Goal: Contribute content

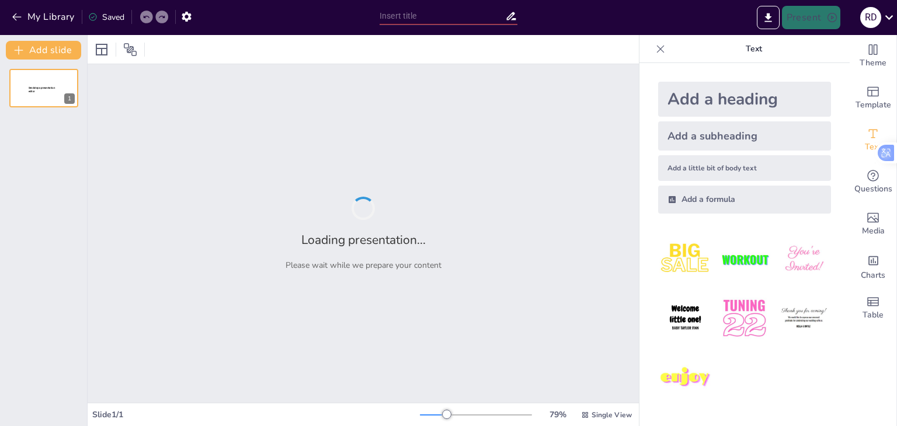
type input "Strategic Workforce Forecasting: Analyzing Labor Market Trends and Talent Gaps"
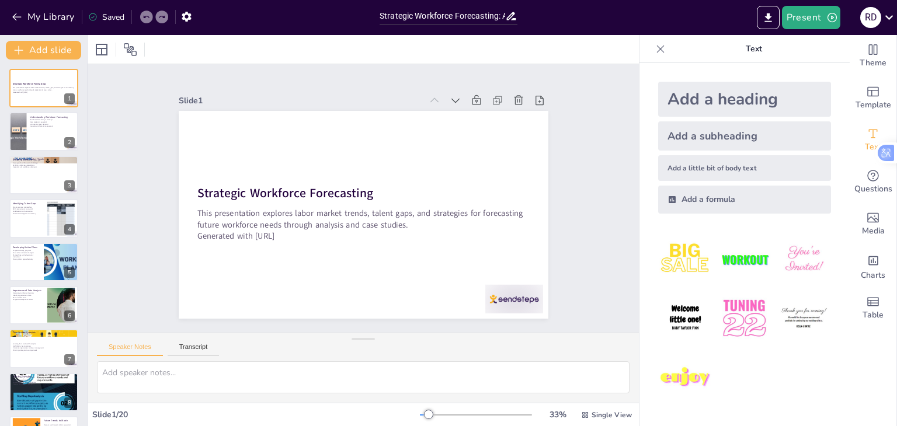
checkbox input "true"
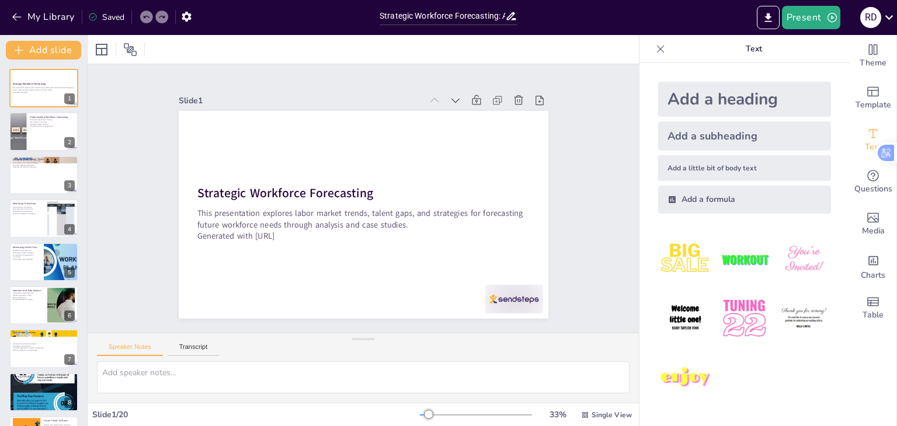
checkbox input "true"
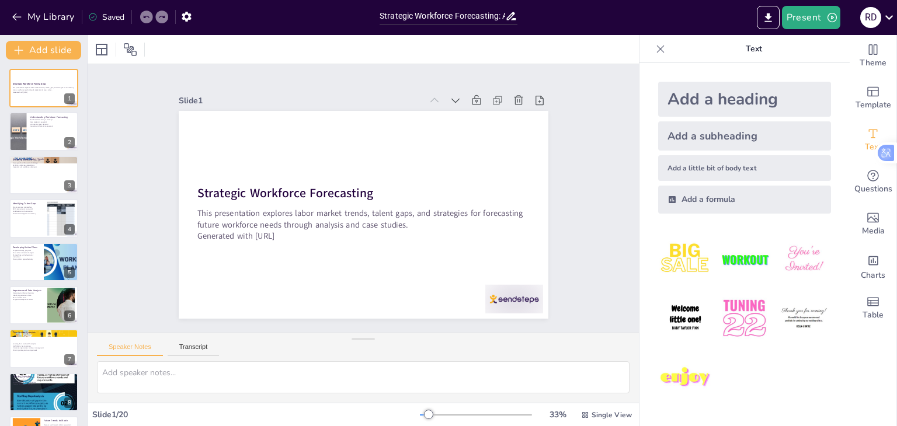
checkbox input "true"
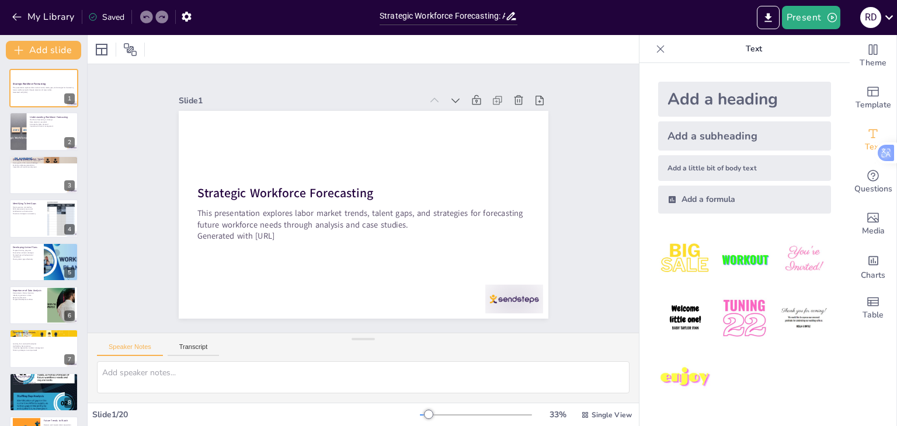
checkbox input "true"
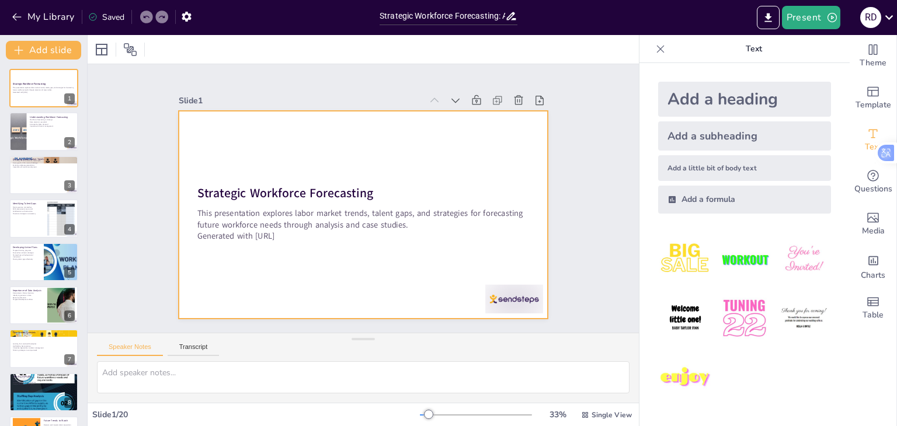
checkbox input "true"
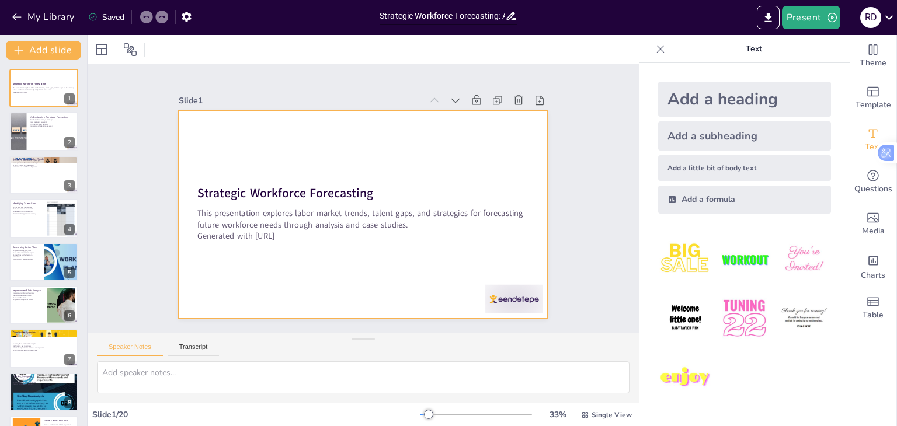
checkbox input "true"
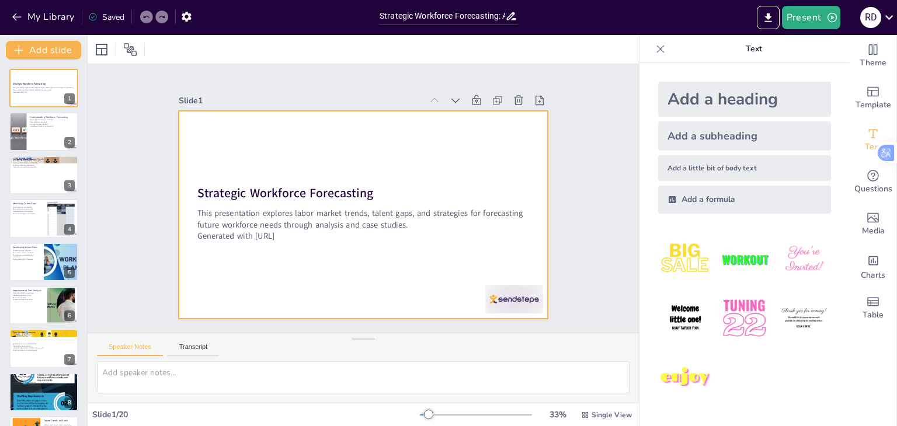
checkbox input "true"
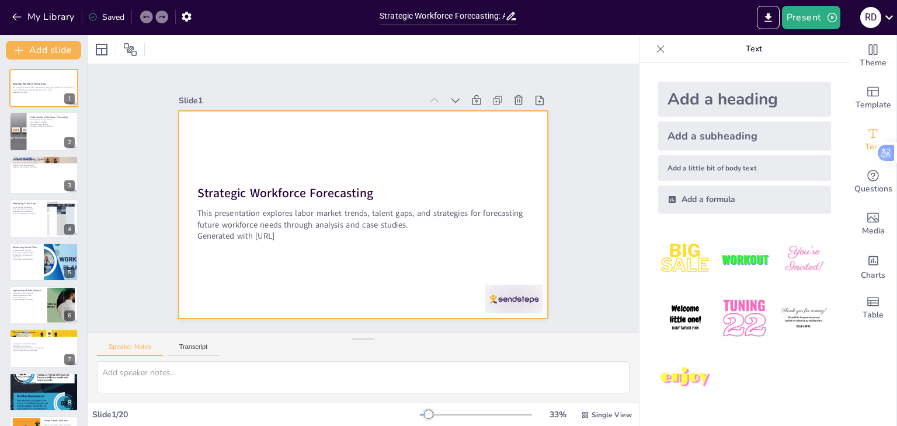
checkbox input "true"
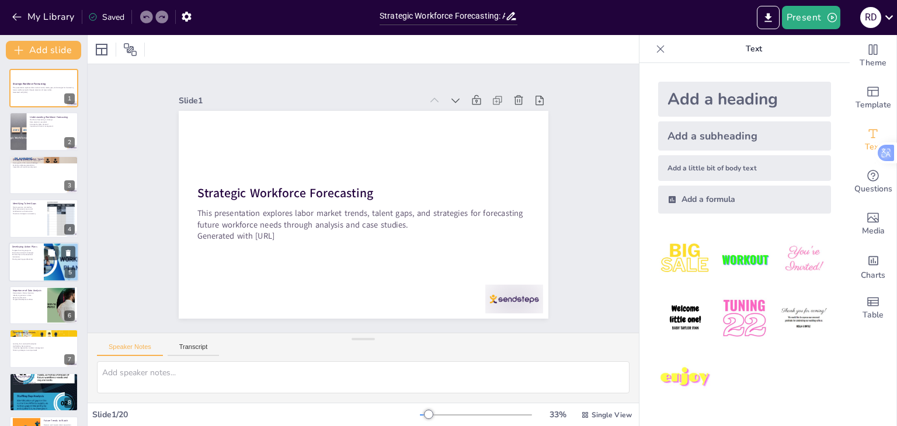
checkbox input "true"
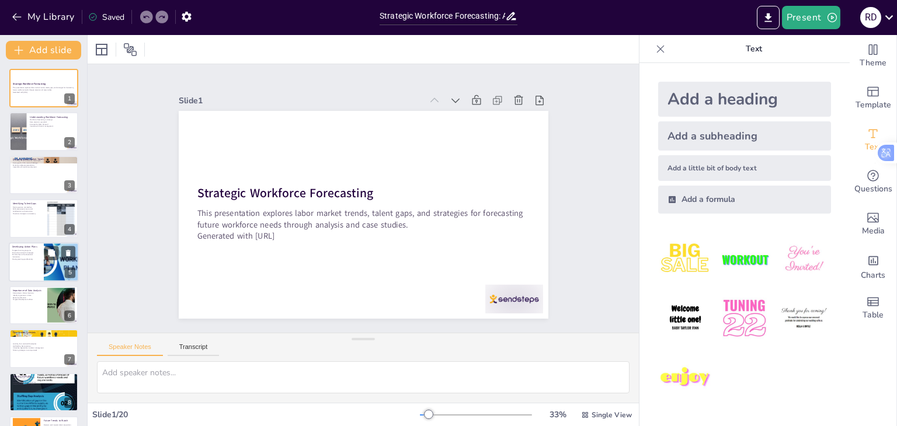
click at [29, 268] on div at bounding box center [44, 262] width 70 height 40
type textarea "Developing targeted training programs is essential for upskilling employees and…"
checkbox input "true"
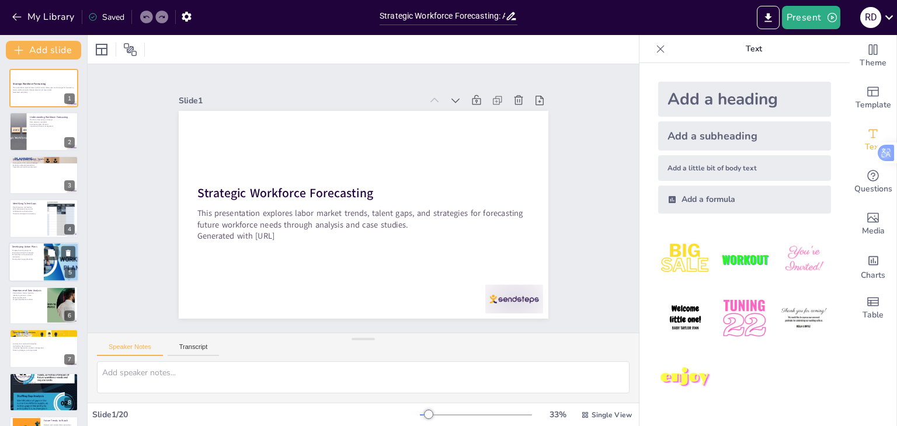
checkbox input "true"
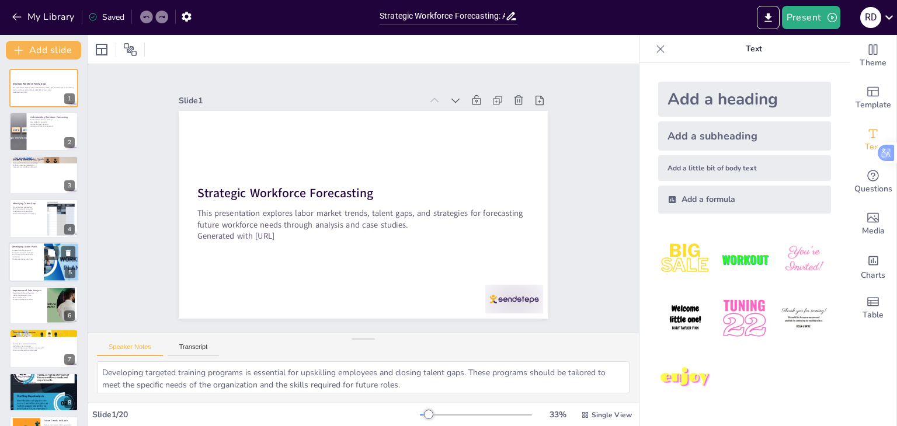
checkbox input "true"
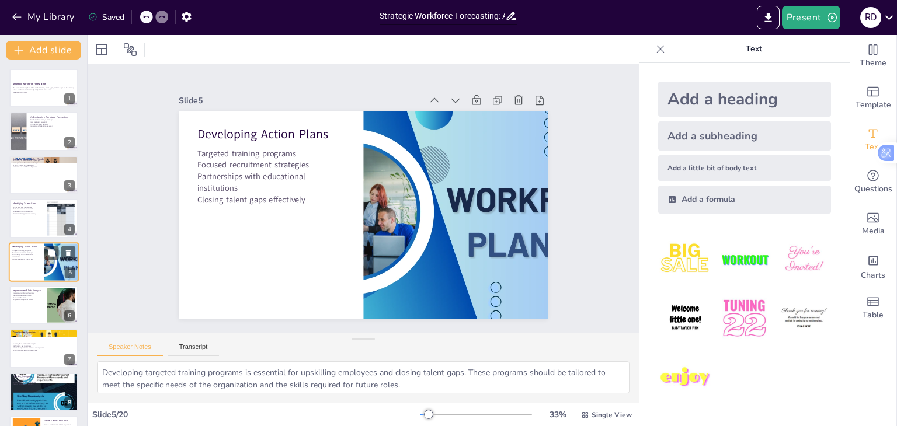
scroll to position [19, 0]
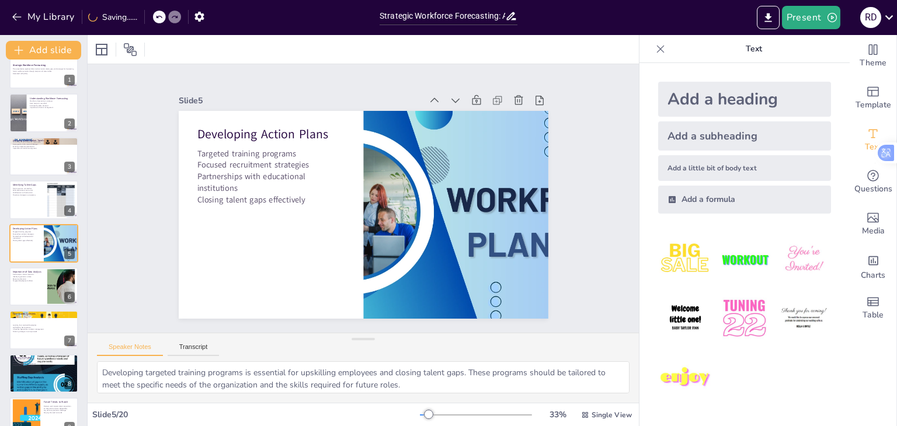
checkbox input "true"
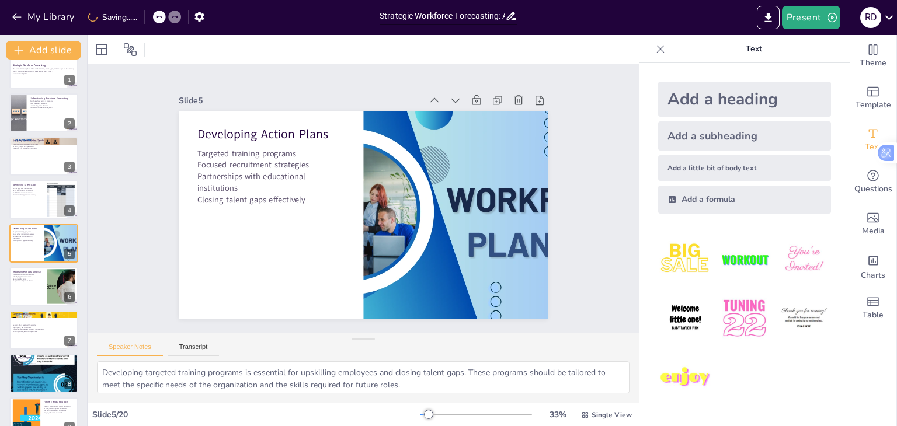
checkbox input "true"
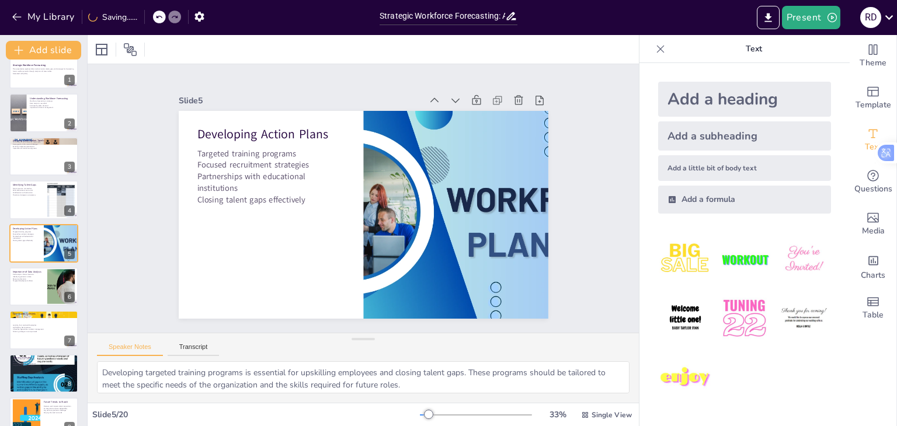
checkbox input "true"
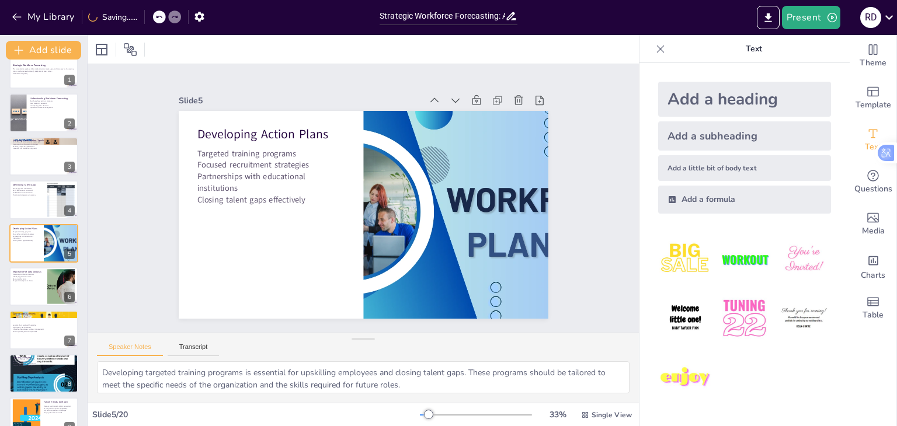
checkbox input "true"
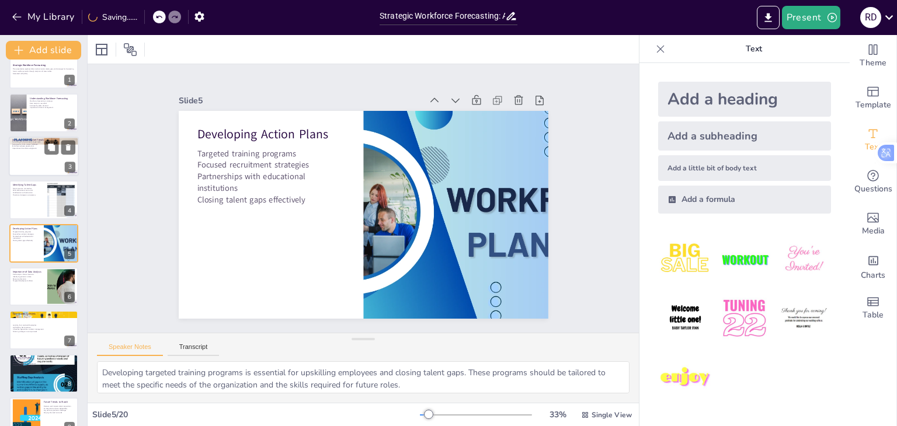
checkbox input "true"
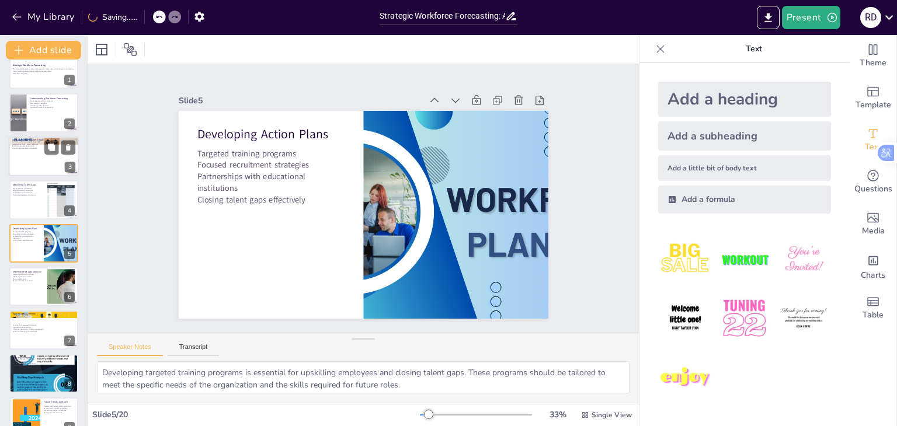
checkbox input "true"
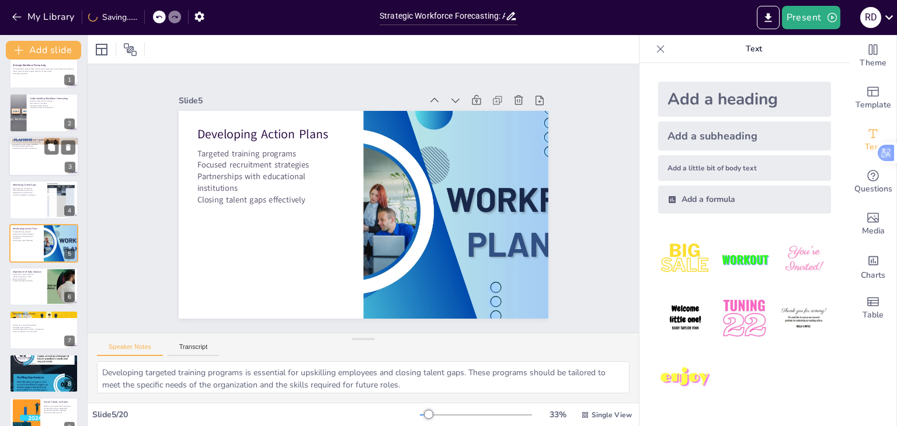
checkbox input "true"
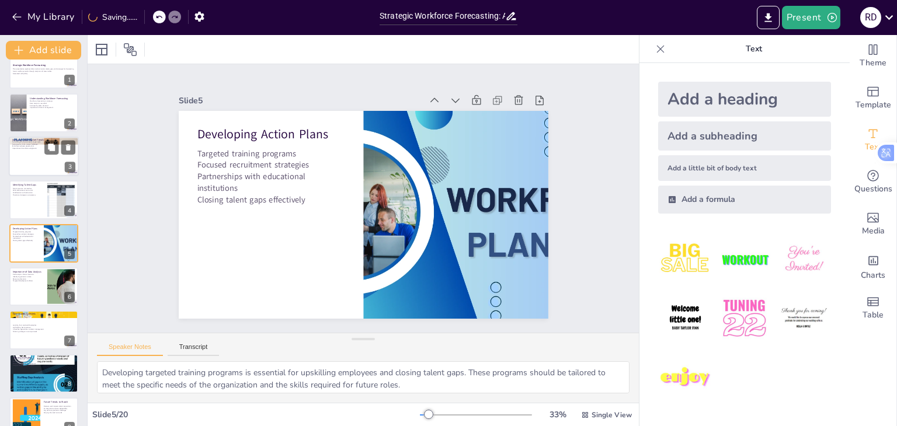
checkbox input "true"
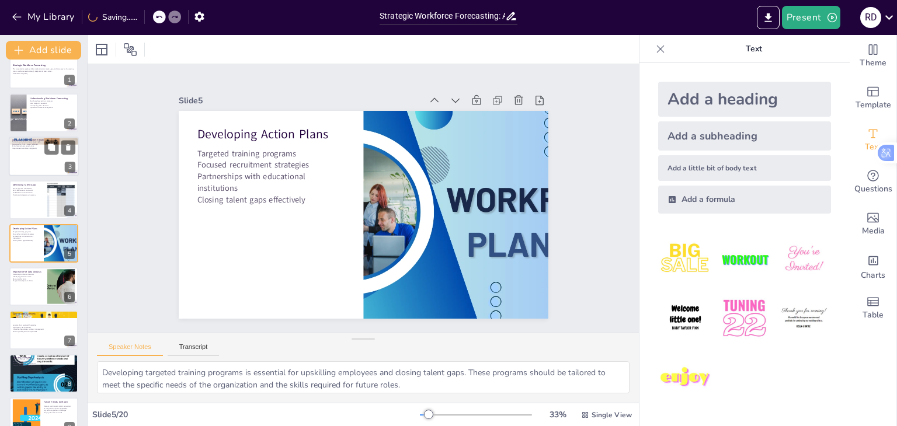
checkbox input "true"
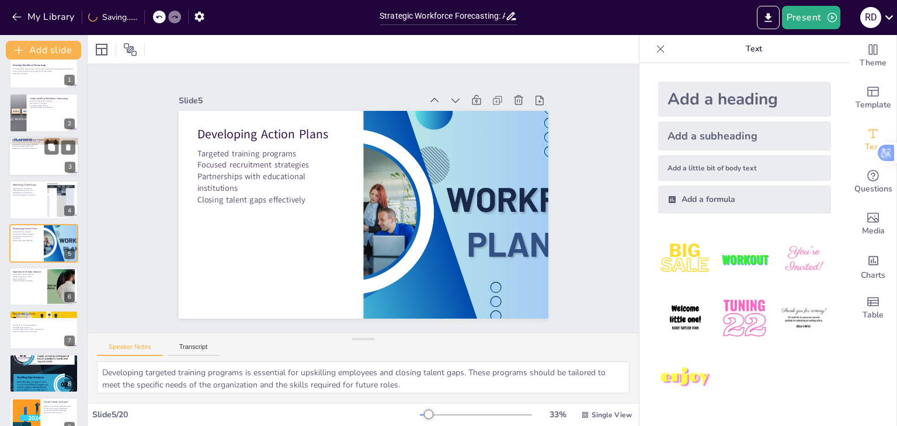
checkbox input "true"
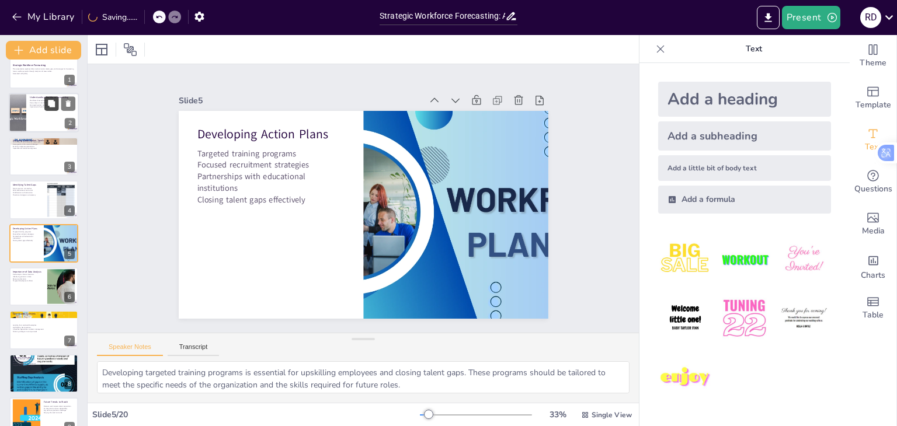
checkbox input "true"
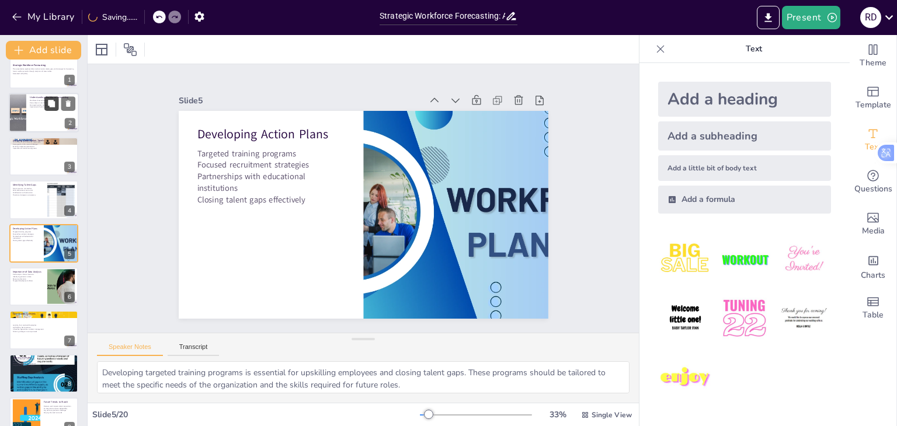
checkbox input "true"
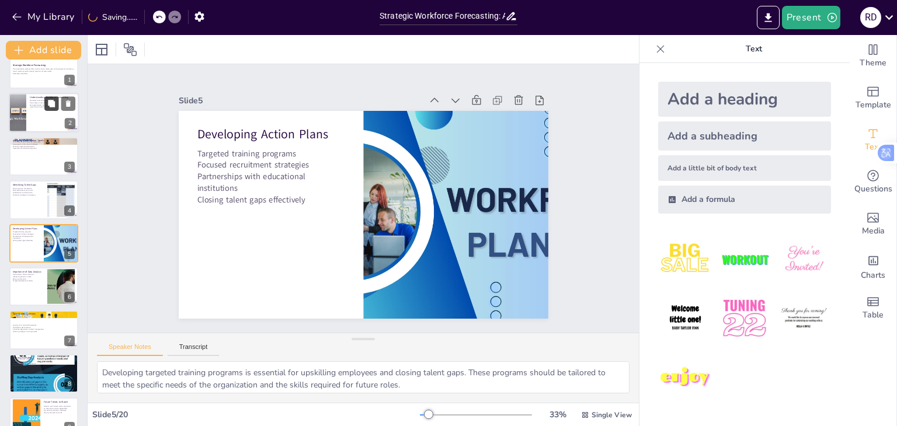
checkbox input "true"
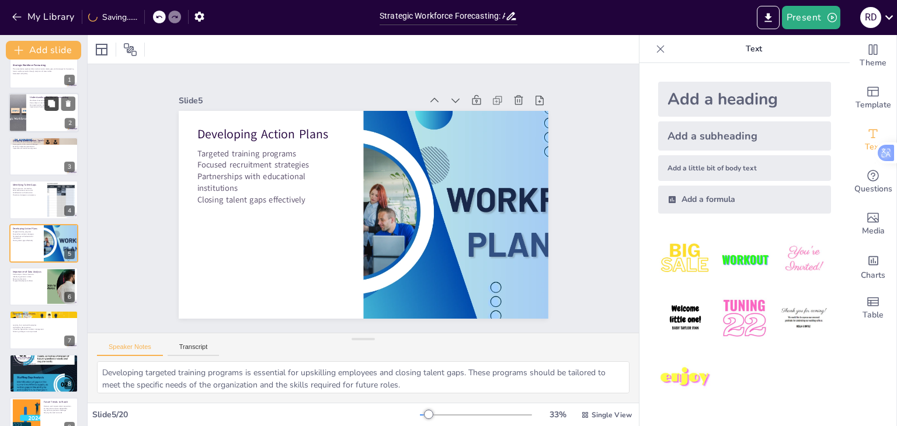
checkbox input "true"
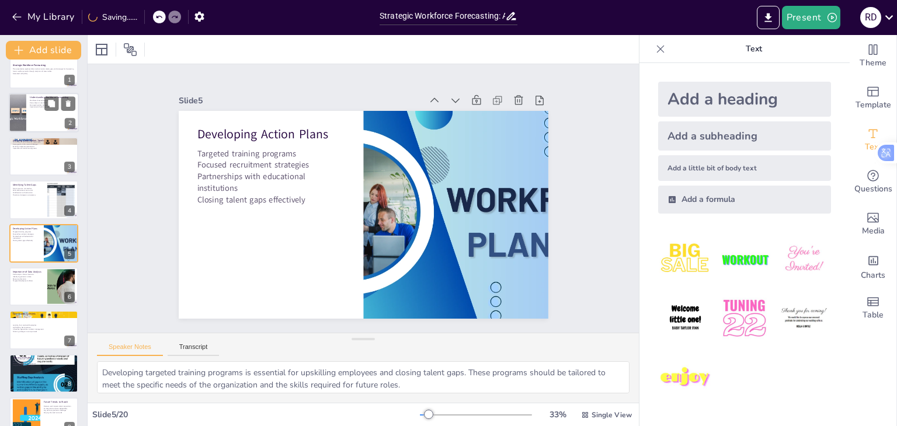
checkbox input "true"
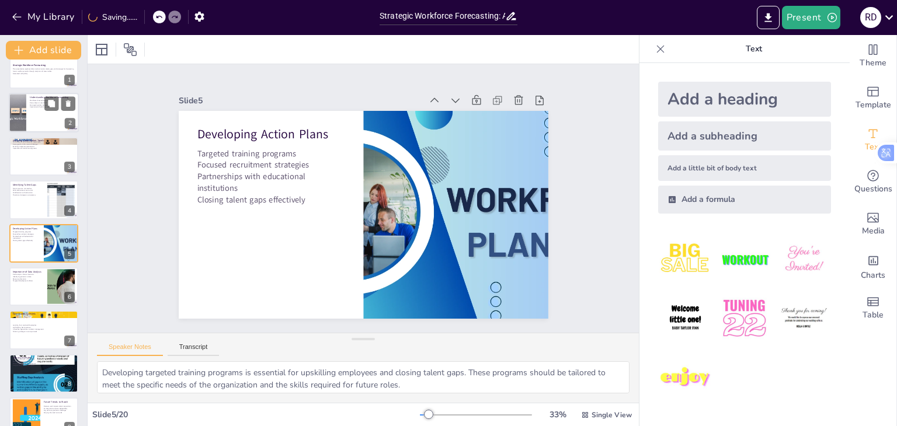
click at [30, 120] on div at bounding box center [44, 113] width 70 height 40
type textarea "Workforce forecasting is not just a reactive measure; it is a proactive strateg…"
checkbox input "true"
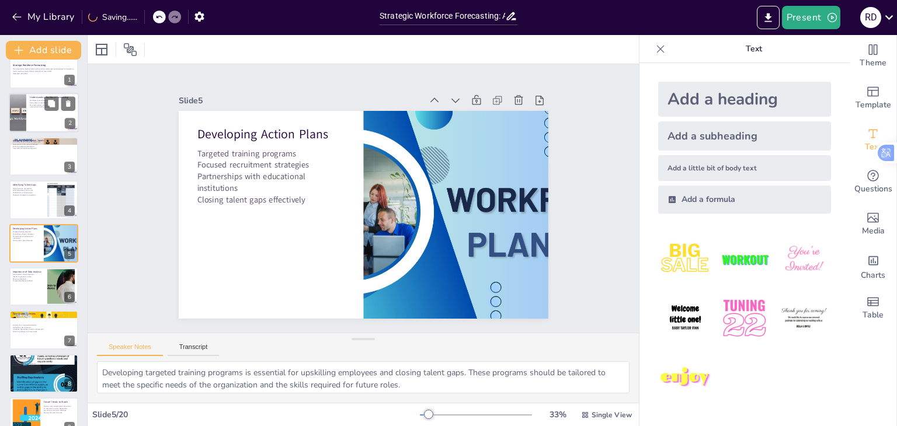
checkbox input "true"
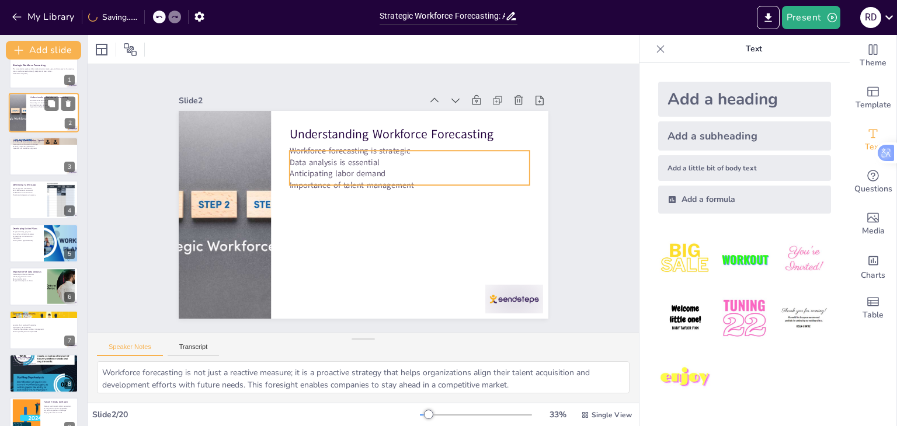
scroll to position [0, 0]
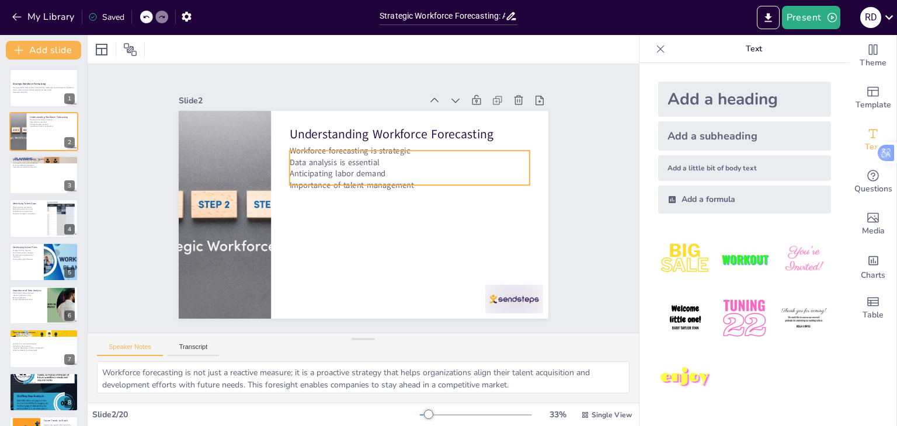
checkbox input "true"
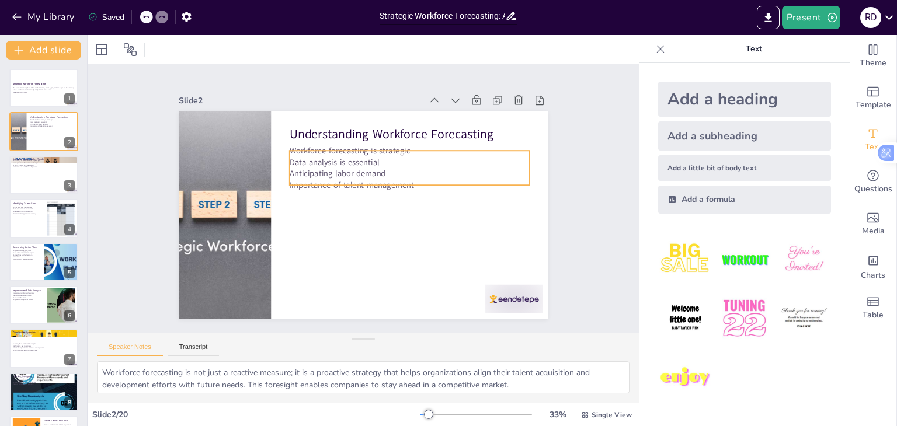
checkbox input "true"
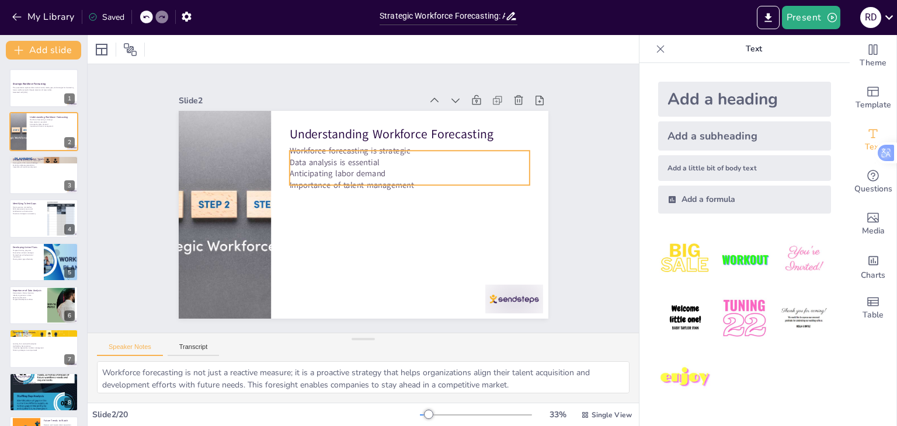
checkbox input "true"
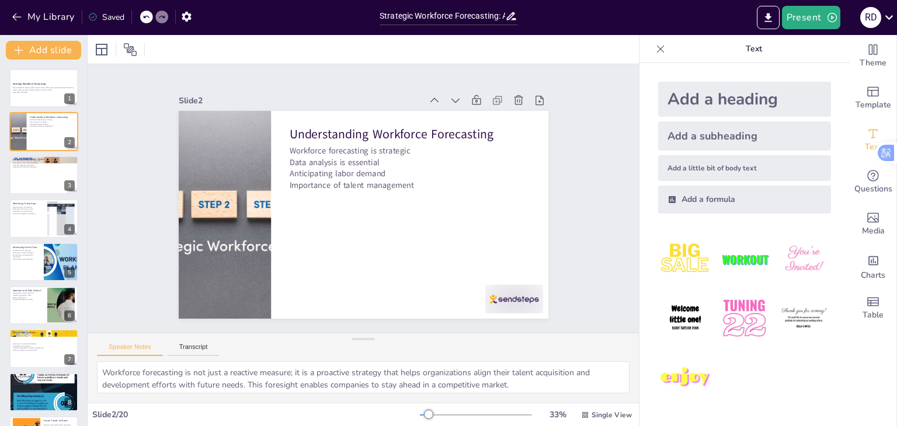
checkbox input "true"
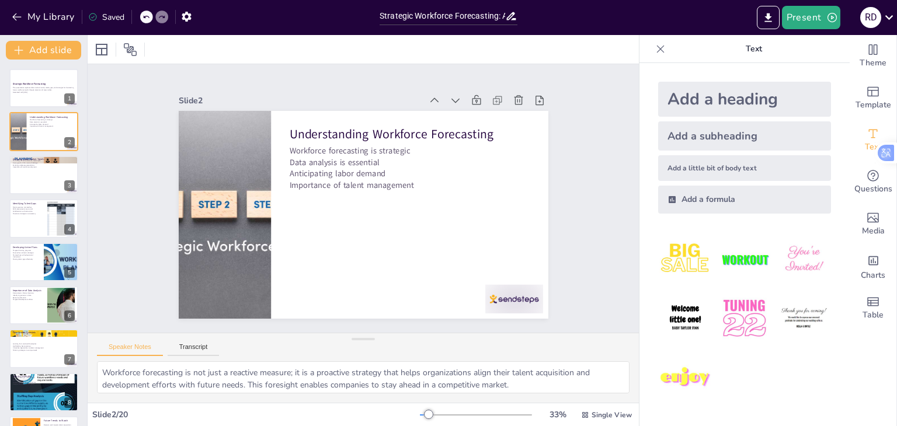
checkbox input "true"
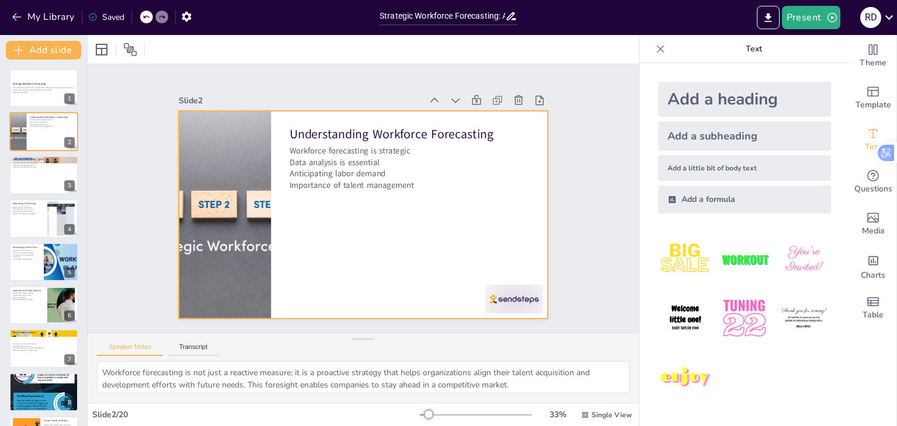
checkbox input "true"
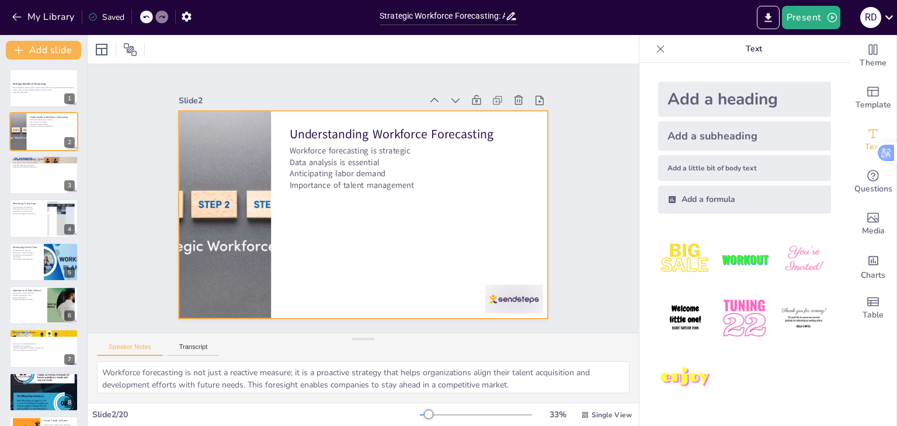
checkbox input "true"
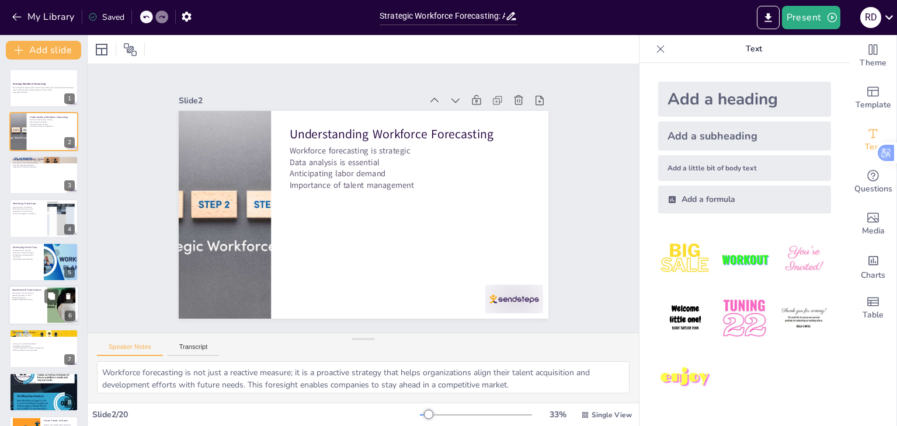
checkbox input "true"
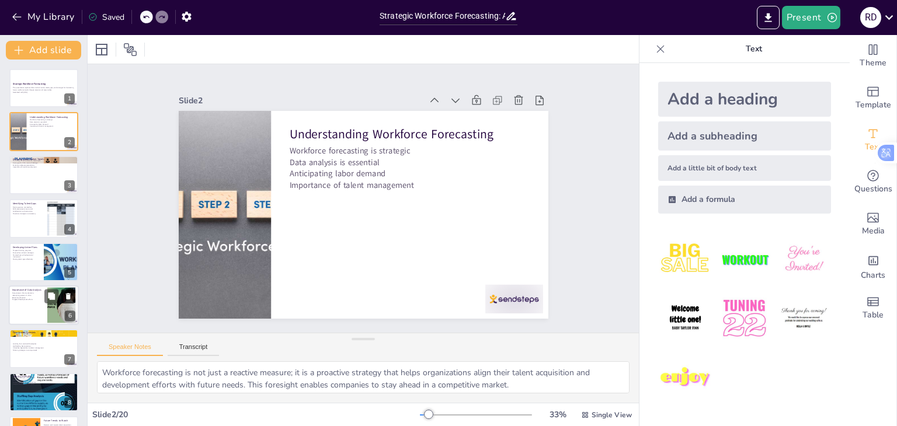
checkbox input "true"
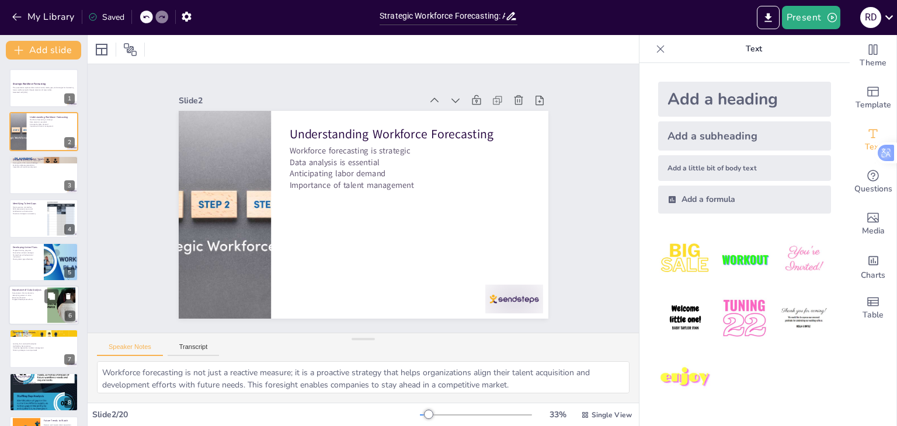
checkbox input "true"
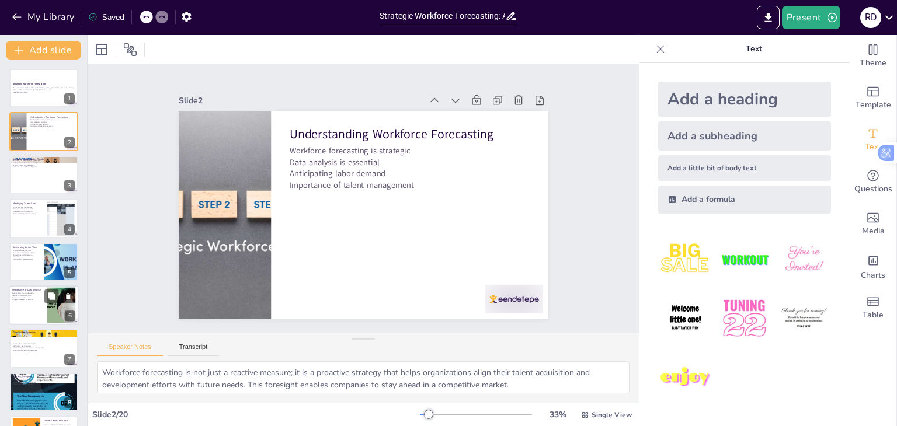
checkbox input "true"
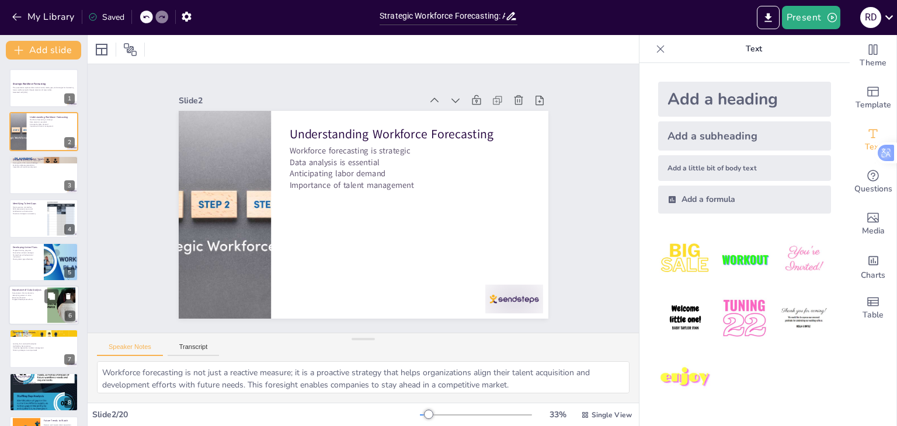
checkbox input "true"
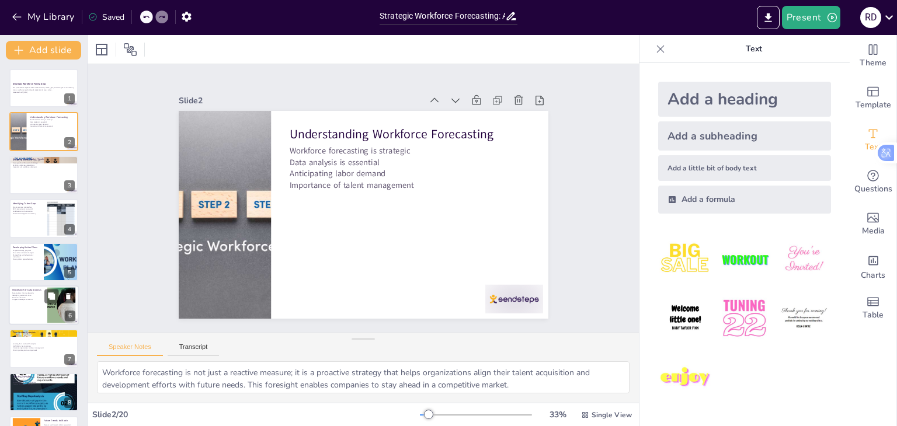
checkbox input "true"
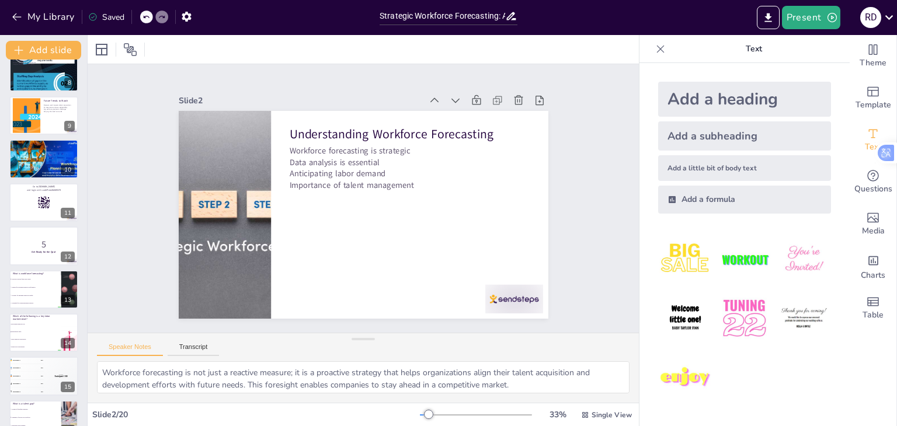
scroll to position [515, 0]
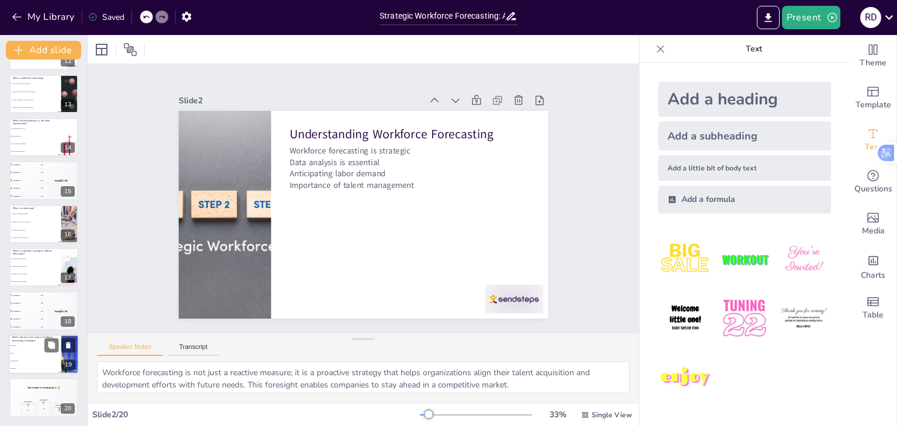
click at [44, 367] on li "Hospitality" at bounding box center [35, 369] width 53 height 8
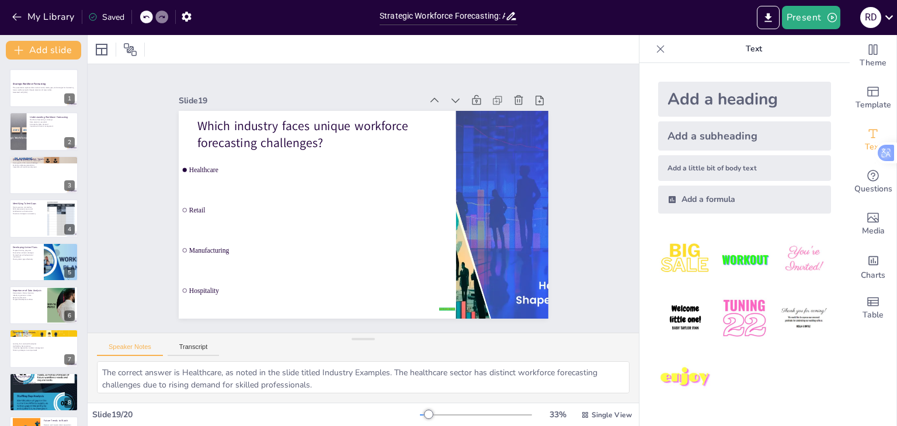
scroll to position [0, 0]
